Goal: Find specific page/section: Find specific page/section

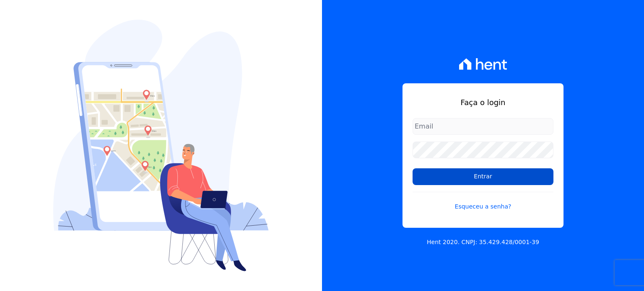
type input "[EMAIL_ADDRESS][DOMAIN_NAME]"
click at [504, 178] on input "Entrar" at bounding box center [483, 177] width 141 height 17
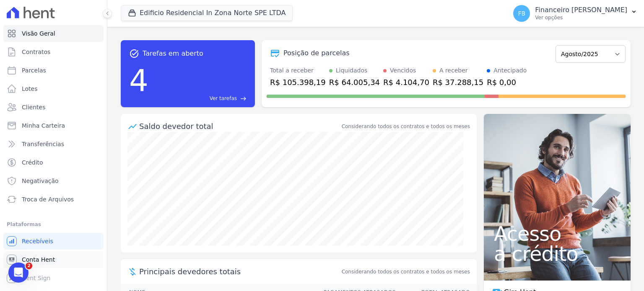
click at [58, 263] on link "Conta Hent" at bounding box center [53, 260] width 100 height 17
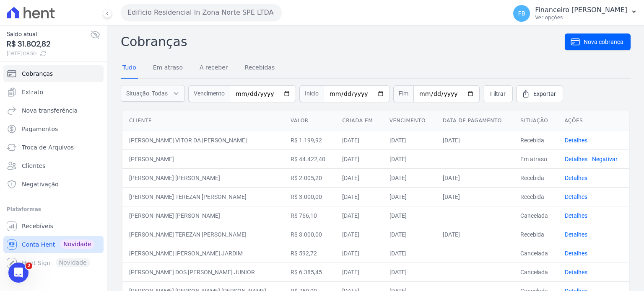
click at [42, 249] on link "Conta Hent Novidade" at bounding box center [53, 244] width 100 height 17
